Goal: Information Seeking & Learning: Learn about a topic

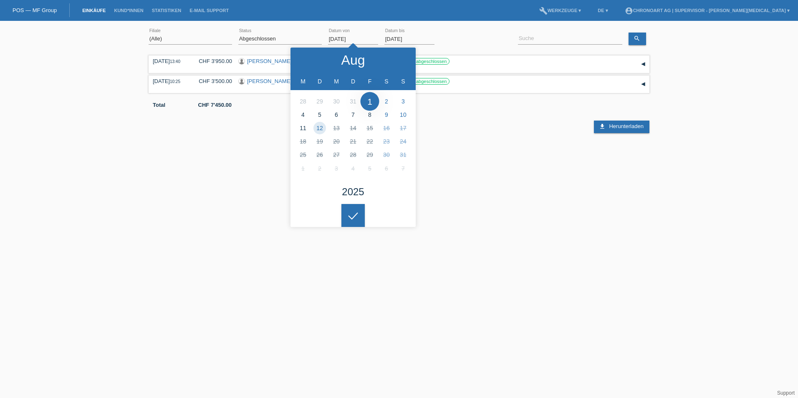
drag, startPoint x: 358, startPoint y: 37, endPoint x: 317, endPoint y: 33, distance: 40.6
click at [317, 33] on div "(Alle) St. Gallen error Filiale (Alle) Neu Offen Zurückgewiesen Zurückgetreten …" at bounding box center [399, 39] width 501 height 28
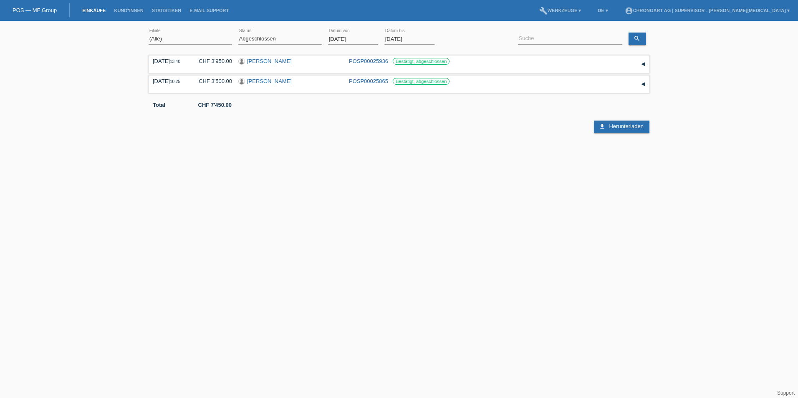
click at [346, 40] on input "01.08.2025" at bounding box center [353, 39] width 50 height 10
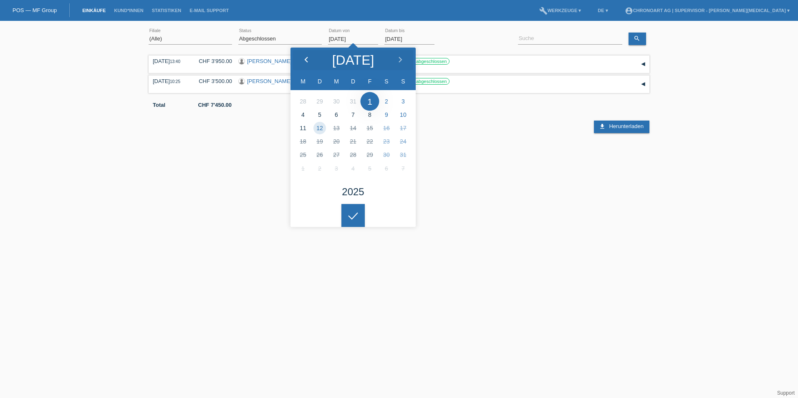
click at [304, 56] on div at bounding box center [306, 60] width 31 height 25
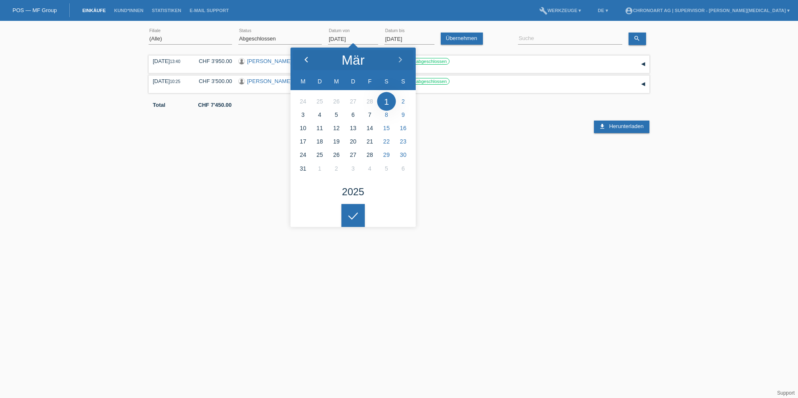
click at [304, 56] on div at bounding box center [306, 60] width 31 height 25
click at [395, 58] on div at bounding box center [400, 60] width 31 height 25
type input "01.01.2025"
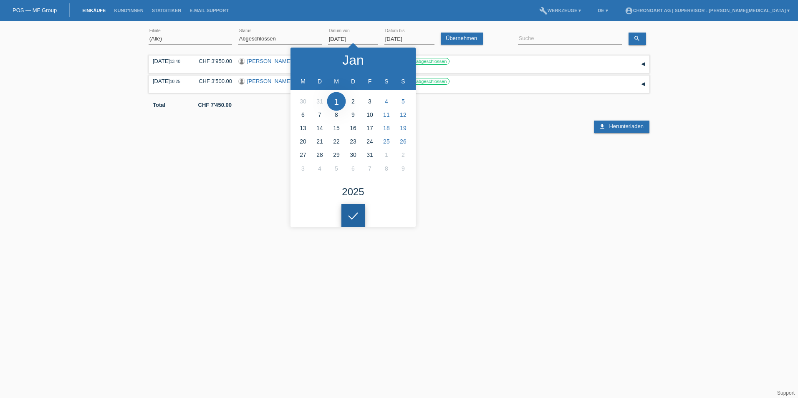
click at [356, 217] on div at bounding box center [353, 215] width 23 height 23
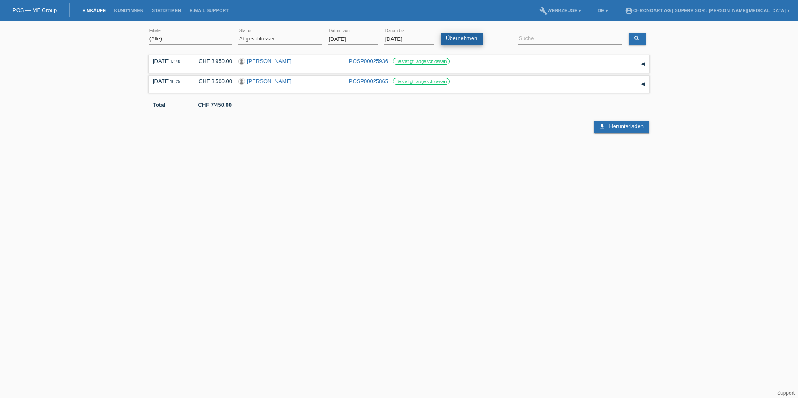
click at [479, 36] on link "Übernehmen" at bounding box center [462, 39] width 42 height 12
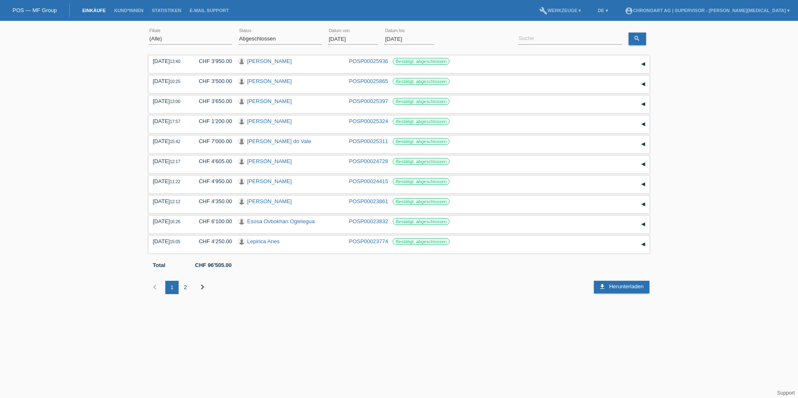
click at [476, 307] on html "POS — MF Group Einkäufe Kund*innen Statistiken E-Mail Support menu account_circ…" at bounding box center [399, 153] width 798 height 307
click at [644, 63] on div "▾" at bounding box center [643, 64] width 13 height 13
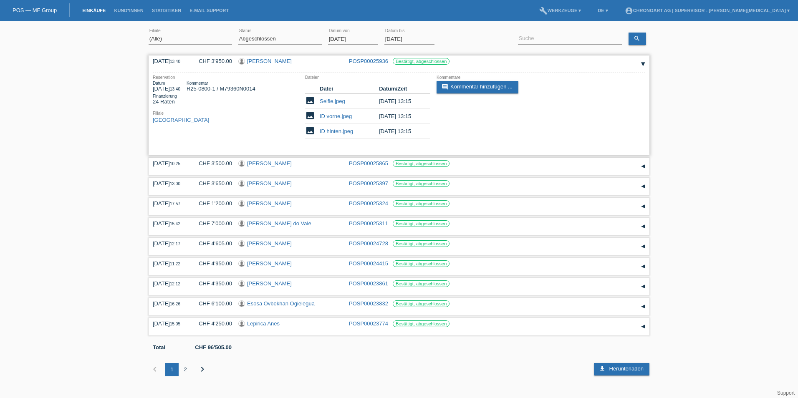
click at [644, 63] on div "▾" at bounding box center [643, 64] width 13 height 13
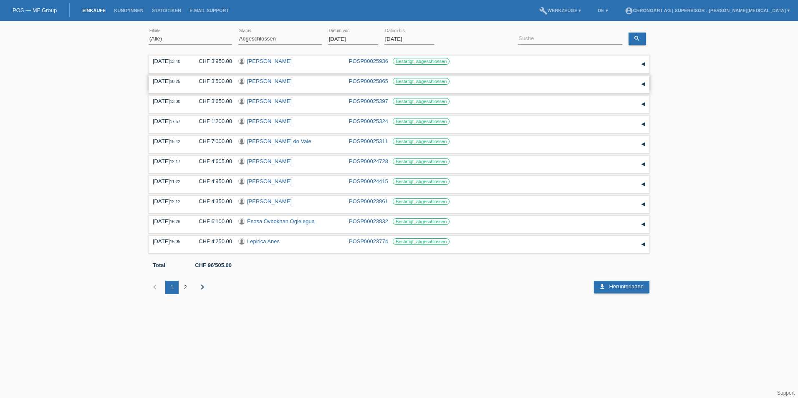
click at [644, 85] on div "▾" at bounding box center [643, 84] width 13 height 13
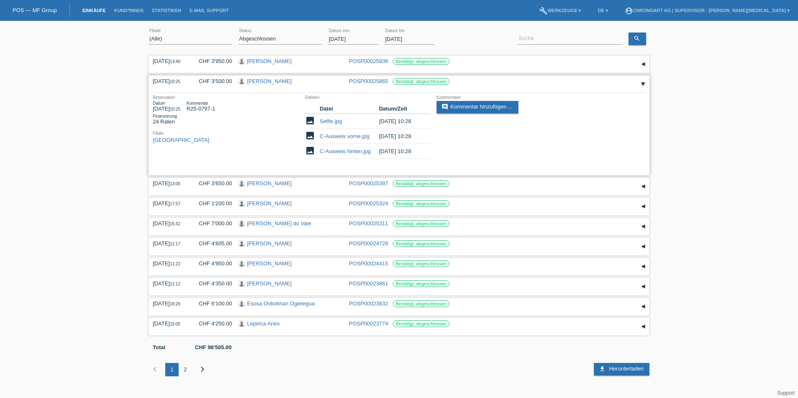
click at [644, 85] on div "▾" at bounding box center [643, 84] width 13 height 13
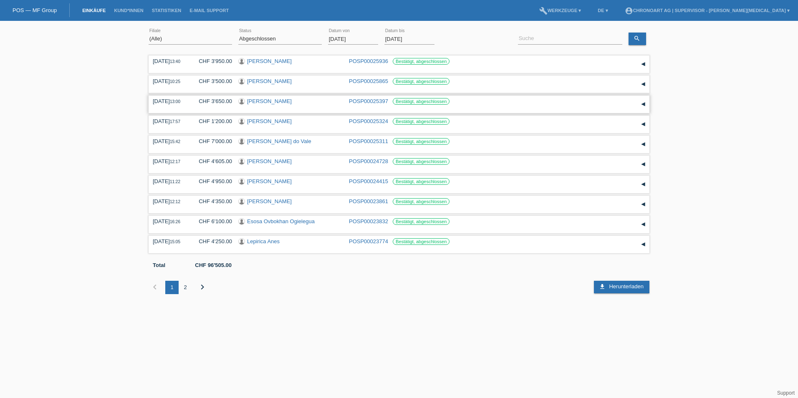
click at [644, 103] on div "▾" at bounding box center [643, 104] width 13 height 13
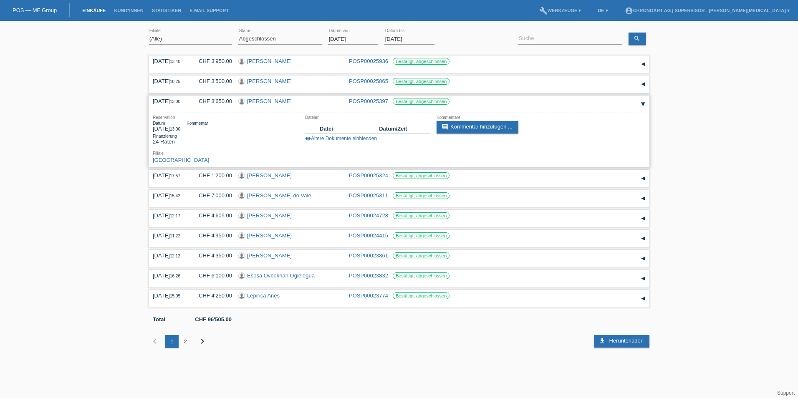
click at [644, 103] on div "▾" at bounding box center [643, 104] width 13 height 13
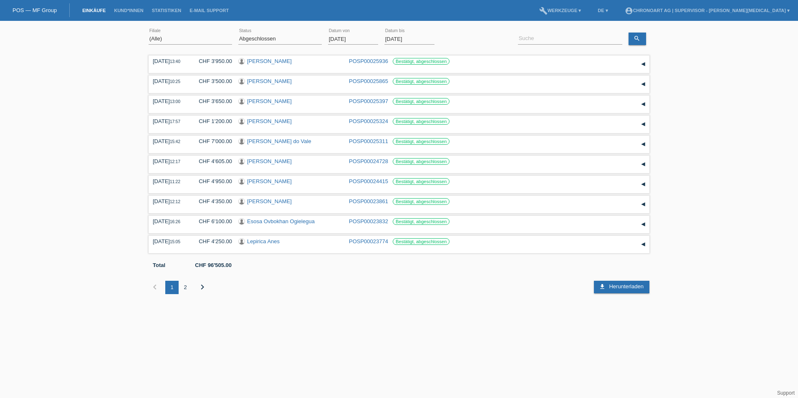
click at [338, 294] on div "chevron_left 1 2 chevron_right" at bounding box center [358, 287] width 418 height 13
click at [182, 284] on div "2" at bounding box center [185, 287] width 13 height 13
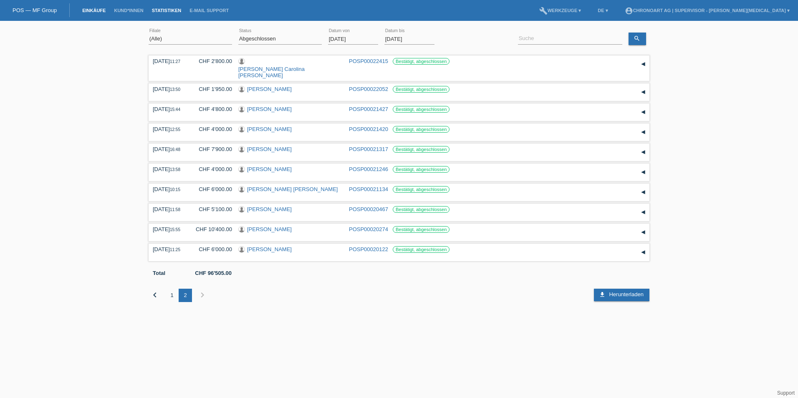
click at [167, 11] on link "Statistiken" at bounding box center [167, 10] width 38 height 5
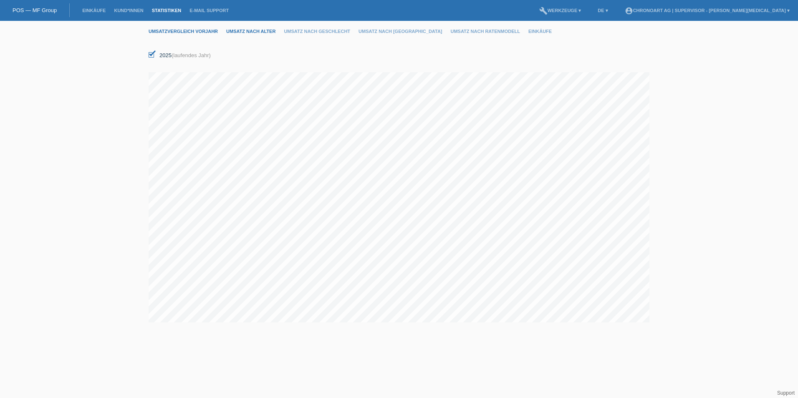
click at [264, 30] on link "Umsatz nach Alter" at bounding box center [255, 31] width 58 height 5
click at [159, 58] on input "[DATE]" at bounding box center [174, 56] width 50 height 10
click at [159, 58] on body "POS — MF Group Einkäufe Kund*innen Statistiken E-Mail Support menu account_circ…" at bounding box center [399, 175] width 798 height 308
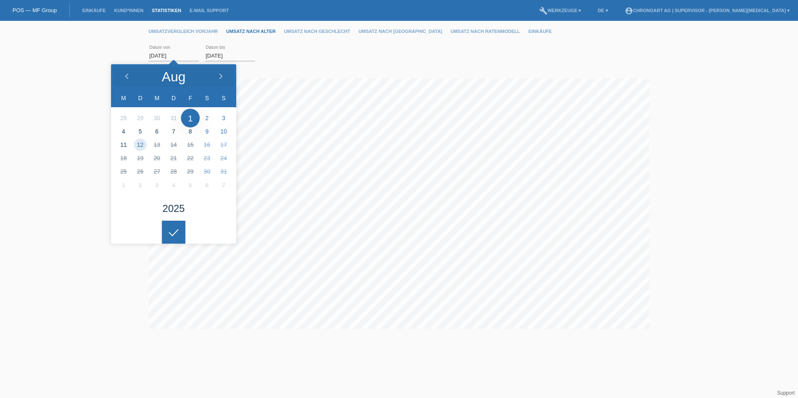
click at [158, 73] on li "Aug" at bounding box center [173, 76] width 125 height 25
click at [169, 75] on div "Aug" at bounding box center [174, 76] width 24 height 13
click at [173, 75] on div "Aug" at bounding box center [174, 76] width 24 height 13
click at [124, 73] on icon at bounding box center [127, 76] width 7 height 7
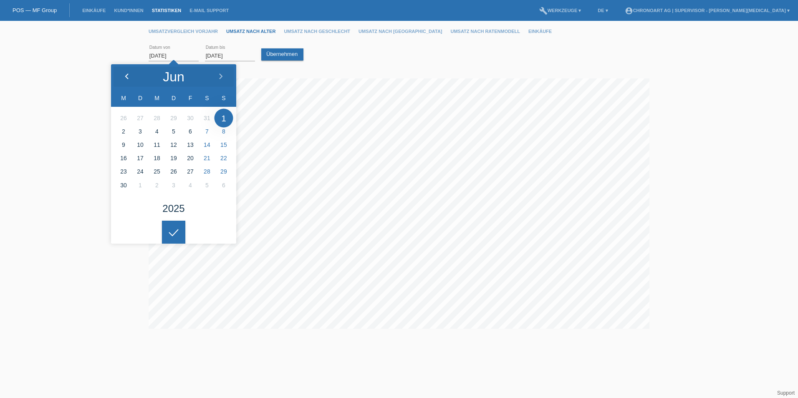
click at [124, 73] on icon at bounding box center [127, 76] width 7 height 7
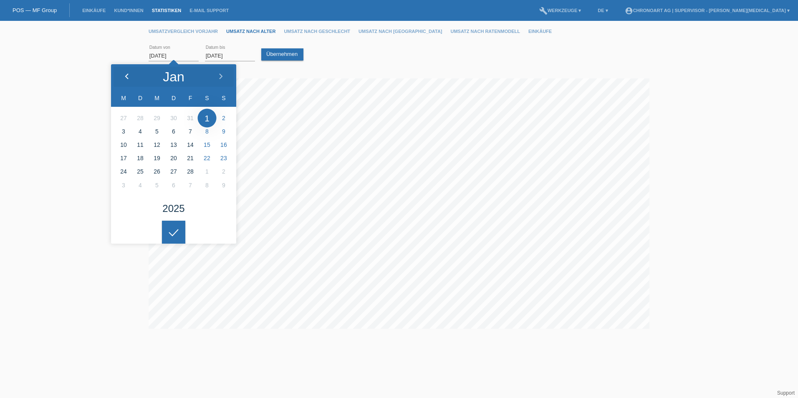
type input "01.01.2025"
click at [171, 233] on div at bounding box center [173, 232] width 23 height 23
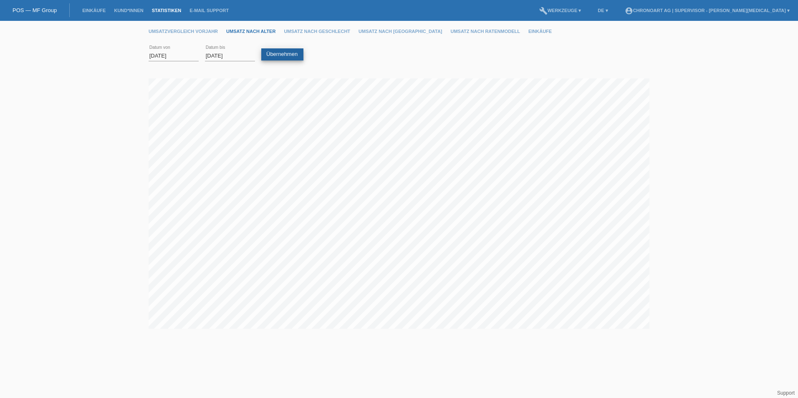
click at [294, 51] on link "Übernehmen" at bounding box center [282, 54] width 42 height 12
click at [310, 33] on li "Umsatz nach Geschlecht" at bounding box center [321, 31] width 75 height 21
click at [334, 31] on link "Umsatz nach Geschlecht" at bounding box center [321, 31] width 75 height 5
click at [366, 29] on link "Umsatz nach [GEOGRAPHIC_DATA]" at bounding box center [405, 31] width 92 height 5
click at [451, 30] on link "Umsatz nach Ratenmodell" at bounding box center [490, 31] width 78 height 5
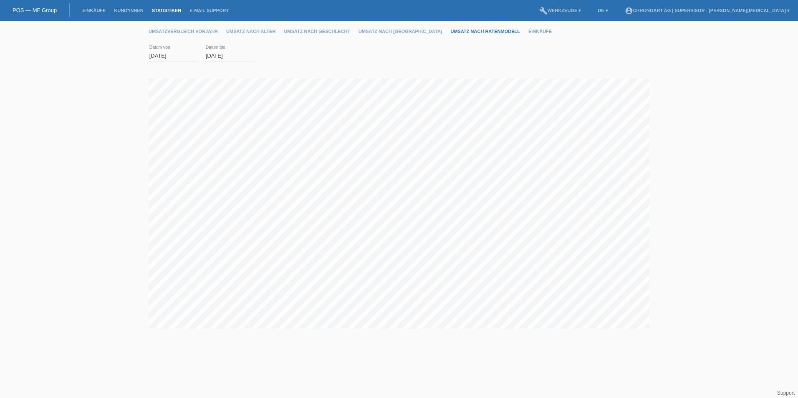
click at [544, 329] on html "POS — MF Group Einkäufe Kund*innen Statistiken E-Mail Support menu account_circ…" at bounding box center [399, 164] width 798 height 329
click at [184, 30] on link "Umsatzvergleich Vorjahr" at bounding box center [188, 31] width 78 height 5
click at [236, 29] on link "Umsatz nach Alter" at bounding box center [255, 31] width 58 height 5
click at [295, 30] on link "Umsatz nach Geschlecht" at bounding box center [321, 31] width 75 height 5
click at [362, 29] on link "Umsatz nach [GEOGRAPHIC_DATA]" at bounding box center [405, 31] width 92 height 5
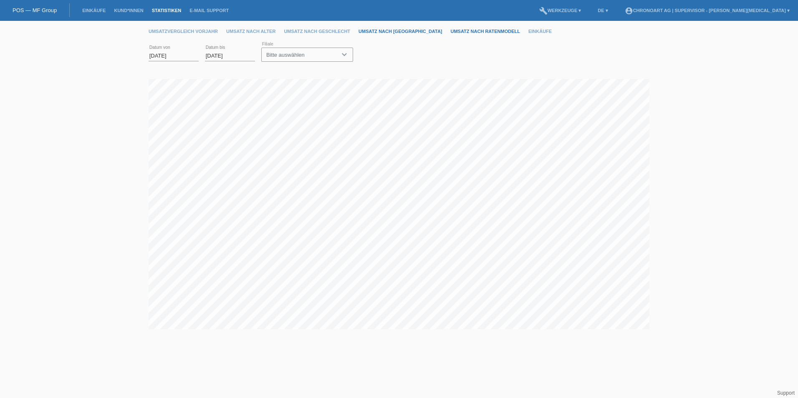
click at [451, 32] on link "Umsatz nach Ratenmodell" at bounding box center [490, 31] width 78 height 5
click at [82, 190] on div "Umsatzvergleich Vorjahr Umsatz nach Alter Umsatz nach Geschlecht Umsatz nach Fi…" at bounding box center [399, 175] width 798 height 308
click at [180, 32] on link "Umsatzvergleich Vorjahr" at bounding box center [188, 31] width 78 height 5
click at [529, 30] on link "Einkäufe" at bounding box center [545, 31] width 32 height 5
click at [472, 225] on html "POS — MF Group Einkäufe Kund*innen Statistiken E-Mail Support menu account_circ…" at bounding box center [399, 112] width 798 height 225
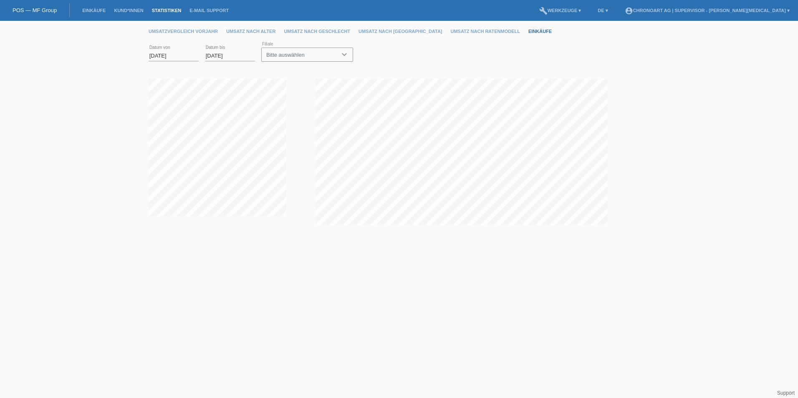
click at [345, 53] on div "Bitte auswählen" at bounding box center [307, 55] width 92 height 14
click at [294, 225] on html "POS — MF Group Einkäufe Kund*innen Statistiken E-Mail Support menu account_circ…" at bounding box center [399, 112] width 798 height 225
